Goal: Information Seeking & Learning: Find specific fact

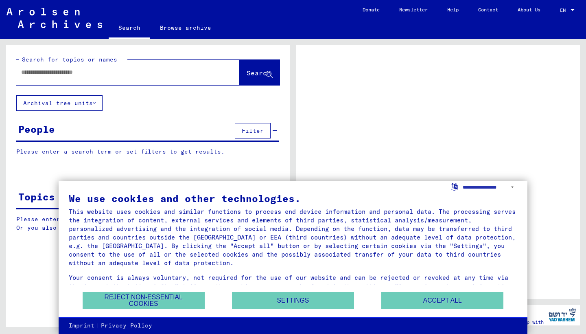
click at [43, 78] on div at bounding box center [118, 72] width 204 height 18
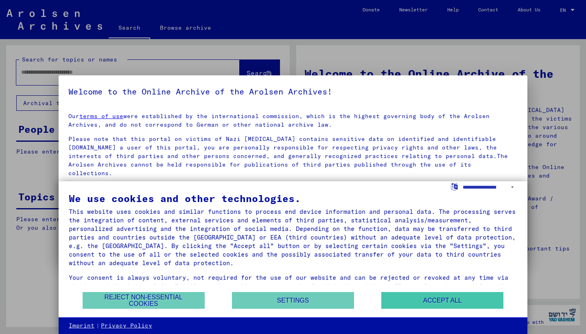
click at [412, 306] on button "Accept all" at bounding box center [442, 300] width 122 height 17
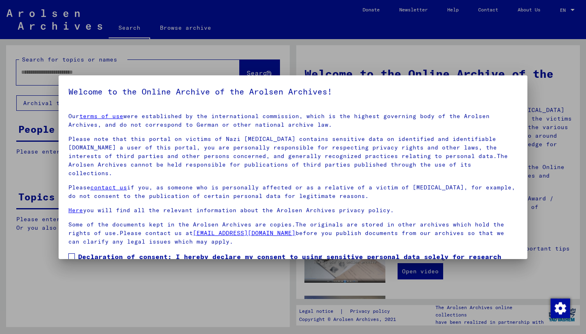
click at [71, 253] on span at bounding box center [71, 256] width 7 height 7
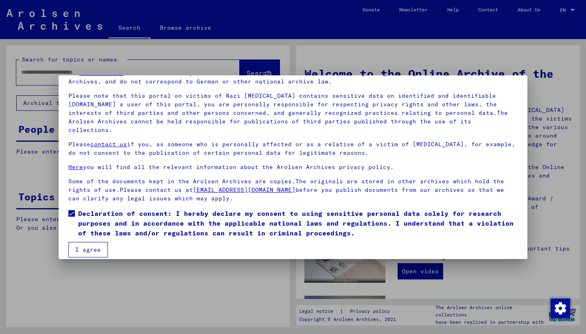
scroll to position [43, 0]
click at [83, 242] on button "I agree" at bounding box center [87, 249] width 39 height 15
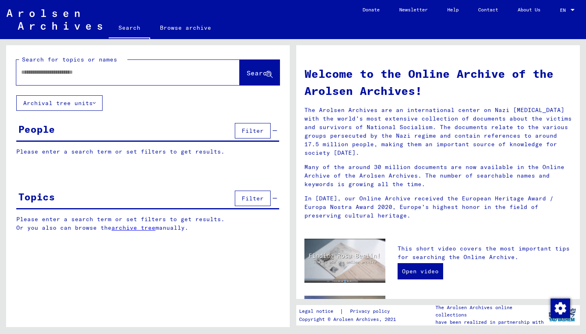
click at [35, 73] on input "text" at bounding box center [118, 72] width 194 height 9
type input "**********"
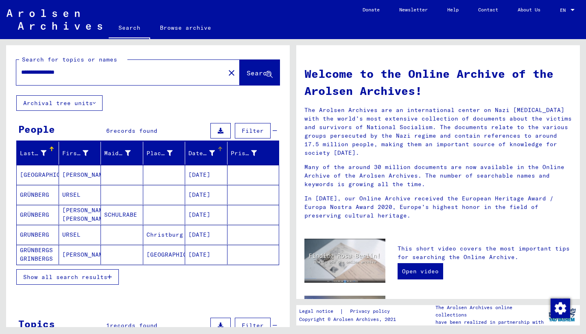
click at [197, 159] on div "Date of Birth" at bounding box center [207, 153] width 39 height 13
click at [208, 174] on mat-cell "[DATE]" at bounding box center [206, 175] width 42 height 20
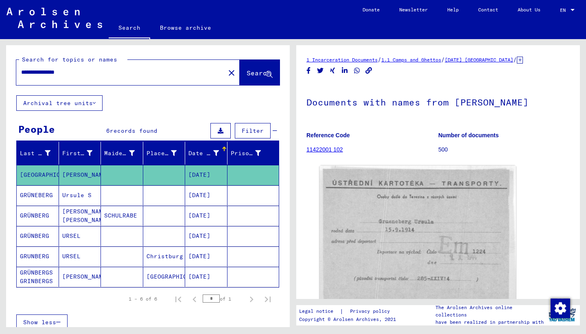
click at [206, 196] on mat-cell "[DATE]" at bounding box center [206, 195] width 42 height 20
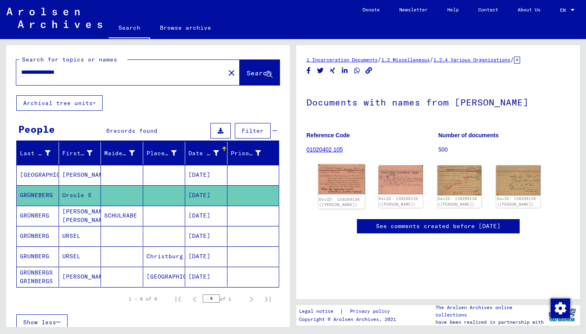
click at [341, 187] on img at bounding box center [341, 179] width 46 height 30
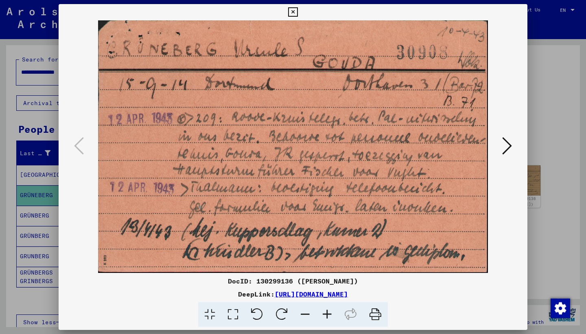
click at [506, 147] on icon at bounding box center [507, 146] width 10 height 20
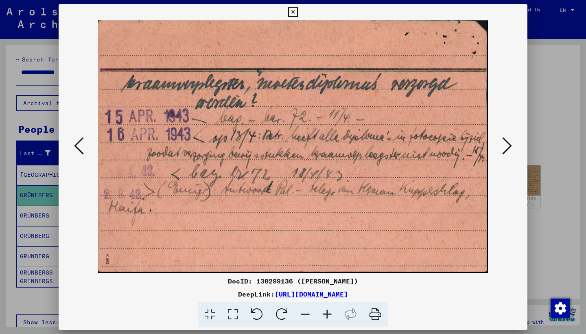
click at [298, 14] on icon at bounding box center [292, 12] width 9 height 10
